Goal: Use online tool/utility: Use online tool/utility

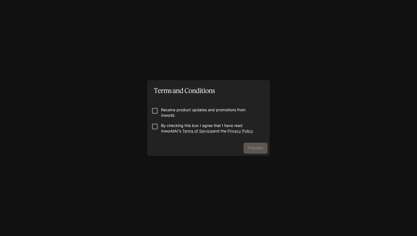
click at [215, 108] on p "Receive product updates and promotions from Inworld." at bounding box center [210, 112] width 99 height 11
click at [167, 124] on p "By checking this box I agree that I have read InworldAI's Terms of Service and …" at bounding box center [210, 128] width 99 height 11
click at [246, 146] on button "Proceed" at bounding box center [256, 148] width 24 height 11
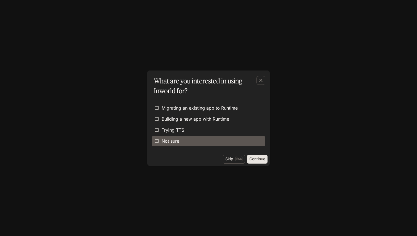
click at [248, 145] on label "Not sure" at bounding box center [209, 141] width 114 height 10
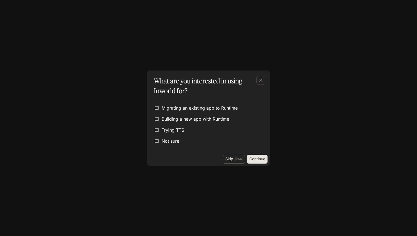
click at [254, 162] on button "Continue" at bounding box center [257, 159] width 20 height 9
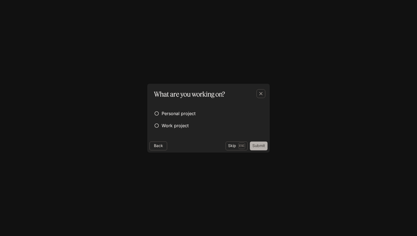
click at [254, 143] on button "Submit" at bounding box center [259, 146] width 18 height 9
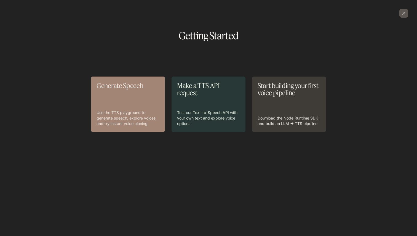
click at [145, 111] on p "Use the TTS playground to generate speech, explore voices, and try instant voic…" at bounding box center [128, 118] width 63 height 17
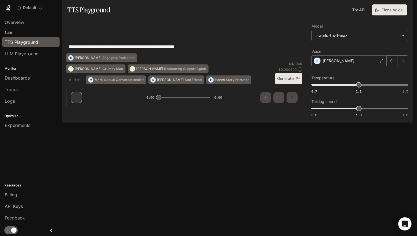
click at [145, 54] on div "**********" at bounding box center [184, 46] width 236 height 13
click at [212, 50] on textarea "**********" at bounding box center [184, 47] width 232 height 6
click at [292, 85] on button "Generate ⌘⏎" at bounding box center [288, 79] width 27 height 11
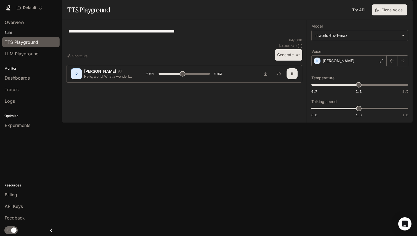
click at [370, 83] on div "**********" at bounding box center [359, 72] width 97 height 94
click at [370, 66] on div "[PERSON_NAME]" at bounding box center [348, 60] width 75 height 11
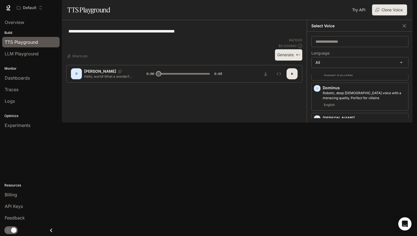
scroll to position [268, 0]
click at [341, 159] on p "Clear, mid-range [DEMOGRAPHIC_DATA] voice, with a smooth texture and a neutral,…" at bounding box center [364, 154] width 83 height 10
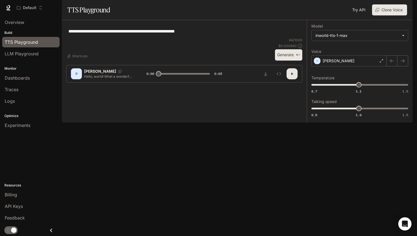
click at [293, 76] on icon "button" at bounding box center [292, 74] width 4 height 4
click at [294, 76] on icon "button" at bounding box center [292, 74] width 4 height 4
click at [292, 61] on button "Generate ⌘⏎" at bounding box center [288, 54] width 27 height 11
click at [348, 66] on div "[PERSON_NAME]" at bounding box center [348, 60] width 75 height 11
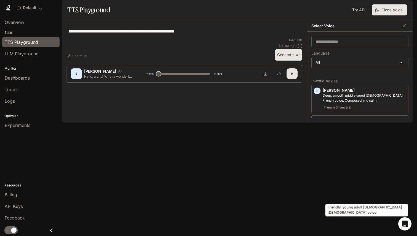
click at [349, 189] on p "Friendly, young adult [DEMOGRAPHIC_DATA] [DEMOGRAPHIC_DATA] voice" at bounding box center [364, 184] width 83 height 10
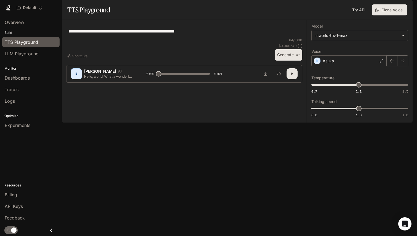
click at [292, 61] on button "Generate ⌘⏎" at bounding box center [288, 54] width 27 height 11
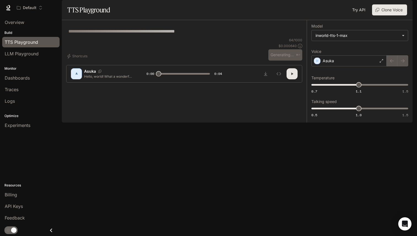
click at [296, 79] on button "button" at bounding box center [292, 73] width 11 height 11
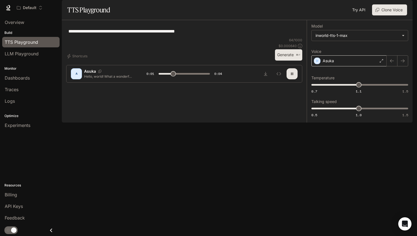
click at [352, 66] on div "Asuka" at bounding box center [348, 60] width 75 height 11
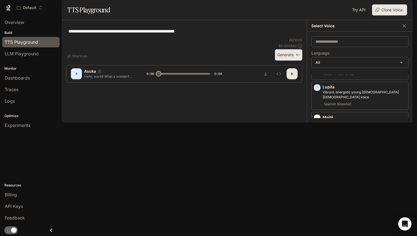
scroll to position [762, 0]
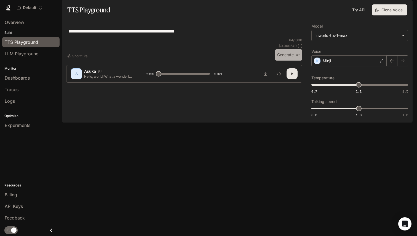
click at [300, 61] on button "Generate ⌘⏎" at bounding box center [288, 54] width 27 height 11
click at [361, 66] on div "Minji" at bounding box center [348, 60] width 75 height 11
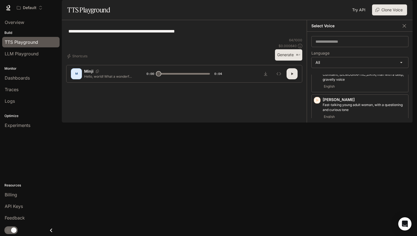
scroll to position [1129, 0]
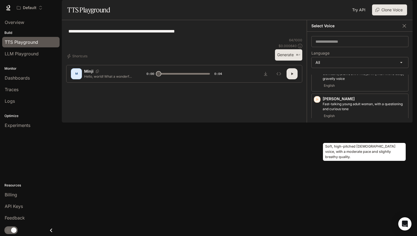
click at [348, 193] on p "Soft, high-pitched [DEMOGRAPHIC_DATA] voice, with a moderate pace and slightly …" at bounding box center [364, 198] width 83 height 10
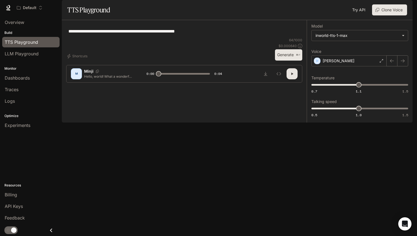
click at [295, 61] on button "Generate ⌘⏎" at bounding box center [288, 54] width 27 height 11
click at [347, 66] on div "[PERSON_NAME]" at bounding box center [348, 60] width 75 height 11
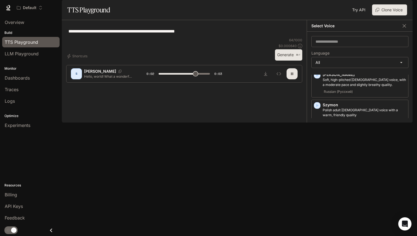
scroll to position [1289, 0]
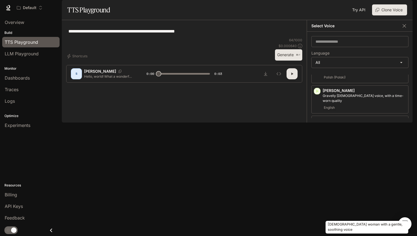
click at [355, 218] on div "[DEMOGRAPHIC_DATA] woman with a gentle, soothing voice" at bounding box center [367, 225] width 84 height 17
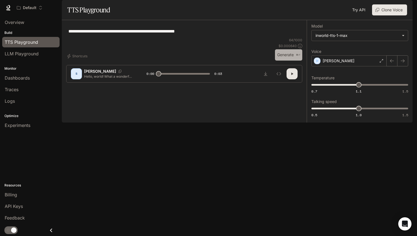
click at [294, 61] on button "Generate ⌘⏎" at bounding box center [288, 54] width 27 height 11
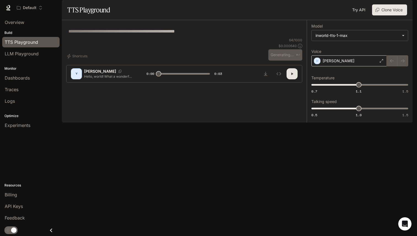
click at [346, 66] on div "[PERSON_NAME]" at bounding box center [348, 60] width 75 height 11
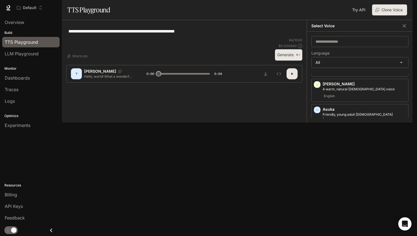
scroll to position [68, 0]
click at [347, 91] on p "A warm, natural [DEMOGRAPHIC_DATA] voice" at bounding box center [364, 88] width 83 height 5
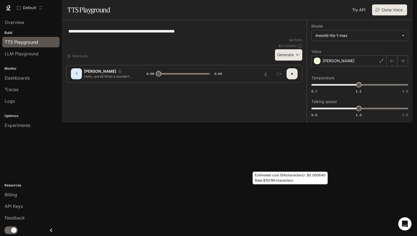
click at [297, 61] on button "Generate ⌘⏎" at bounding box center [288, 54] width 27 height 11
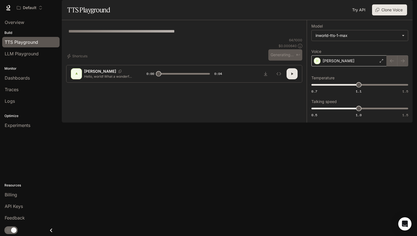
click at [353, 66] on div "[PERSON_NAME]" at bounding box center [348, 60] width 75 height 11
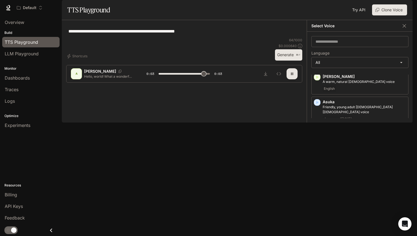
scroll to position [76, 0]
click at [341, 164] on p "[PERSON_NAME]" at bounding box center [364, 161] width 83 height 6
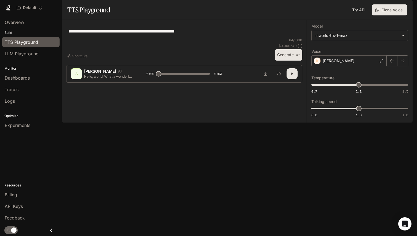
click at [291, 61] on button "Generate ⌘⏎" at bounding box center [288, 54] width 27 height 11
type input "*"
click at [24, 111] on div "Optimize Experiments" at bounding box center [31, 120] width 62 height 24
click at [24, 103] on div "Logs" at bounding box center [31, 101] width 52 height 7
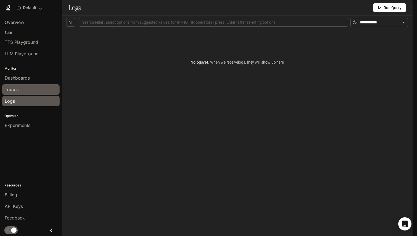
click at [29, 92] on div "Traces" at bounding box center [31, 89] width 52 height 7
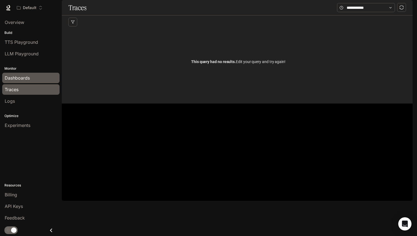
click at [32, 79] on div "Dashboards" at bounding box center [31, 78] width 52 height 7
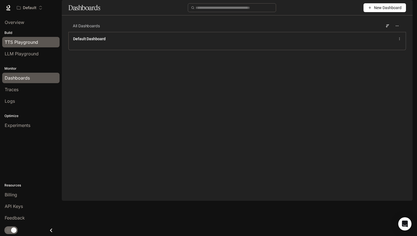
click at [41, 44] on div "TTS Playground" at bounding box center [31, 42] width 52 height 7
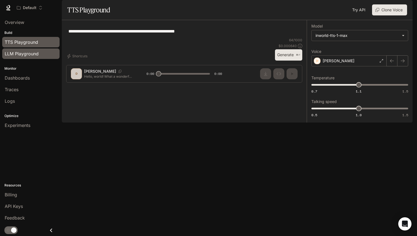
click at [40, 56] on div "LLM Playground" at bounding box center [31, 53] width 52 height 7
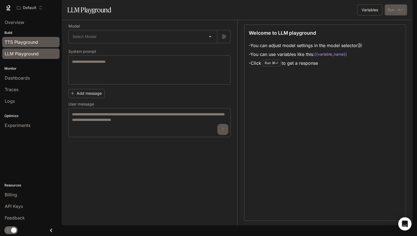
click at [43, 46] on link "TTS Playground" at bounding box center [30, 42] width 57 height 10
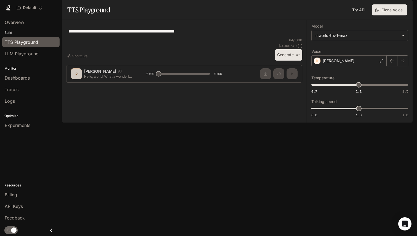
click at [43, 46] on link "TTS Playground" at bounding box center [30, 42] width 57 height 10
click at [44, 51] on div "LLM Playground" at bounding box center [31, 53] width 52 height 7
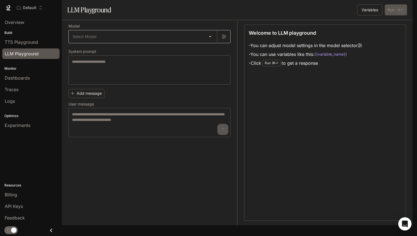
click at [87, 55] on body "Skip to main content Default Runtime Runtime Documentation Documentation Portal…" at bounding box center [208, 118] width 417 height 236
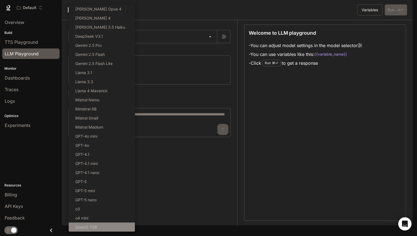
click at [97, 227] on li "Qwen2-72B" at bounding box center [102, 227] width 66 height 9
type input "**********"
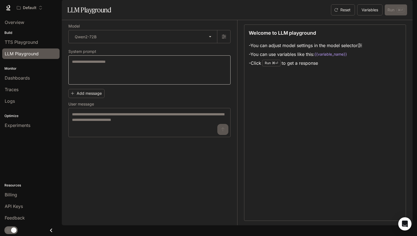
click at [101, 85] on div "* ​" at bounding box center [149, 69] width 162 height 29
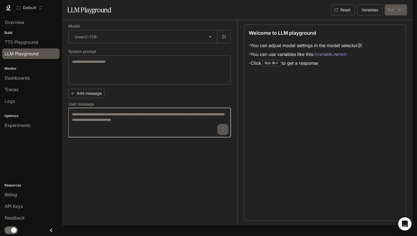
click at [104, 134] on textarea at bounding box center [149, 123] width 155 height 22
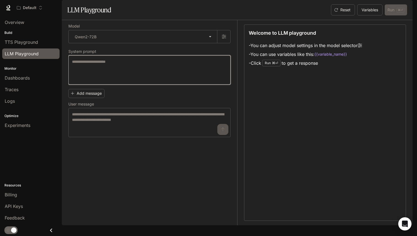
click at [104, 81] on textarea at bounding box center [149, 70] width 155 height 22
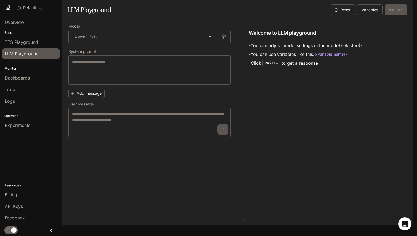
click at [120, 30] on label "Model" at bounding box center [149, 28] width 162 height 6
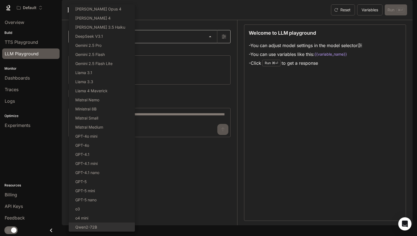
click at [196, 50] on body "**********" at bounding box center [208, 118] width 417 height 236
click at [158, 75] on div at bounding box center [208, 118] width 417 height 236
